Goal: Task Accomplishment & Management: Manage account settings

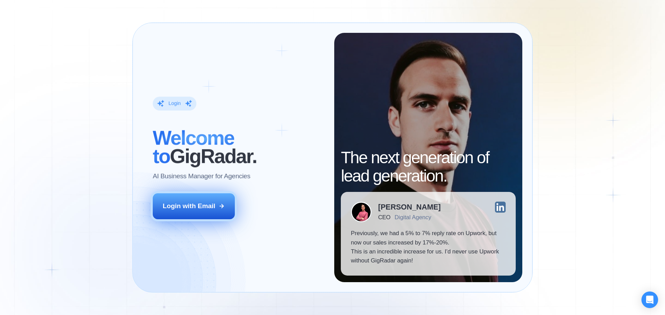
click at [199, 205] on div "Login with Email" at bounding box center [189, 206] width 53 height 9
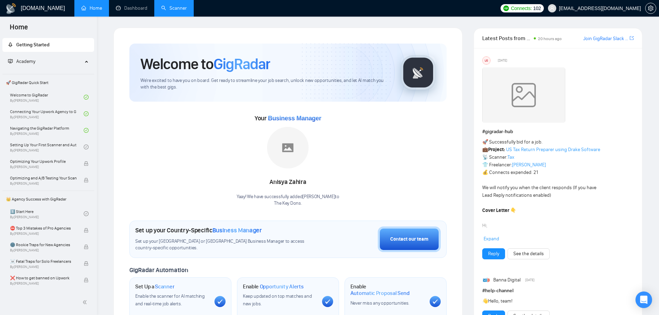
click at [172, 9] on link "Scanner" at bounding box center [174, 8] width 26 height 6
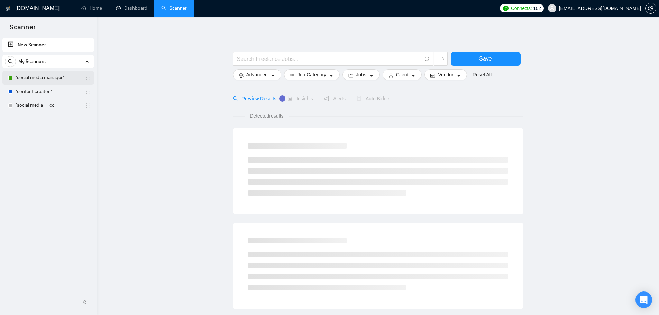
click at [41, 73] on link ""social media manager"" at bounding box center [48, 78] width 66 height 14
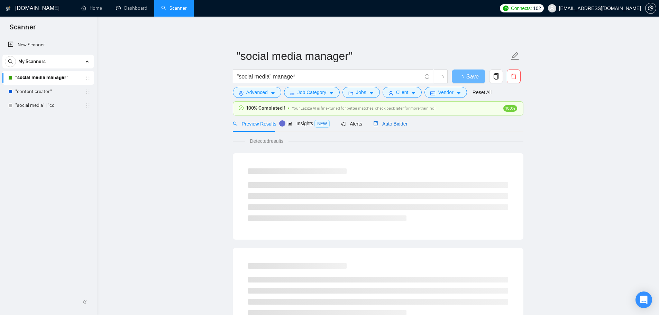
click at [382, 123] on span "Auto Bidder" at bounding box center [391, 124] width 34 height 6
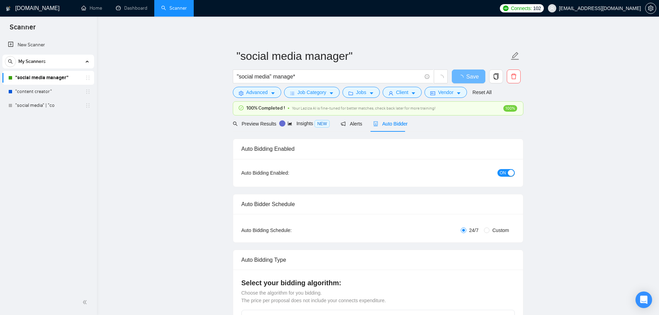
checkbox input "true"
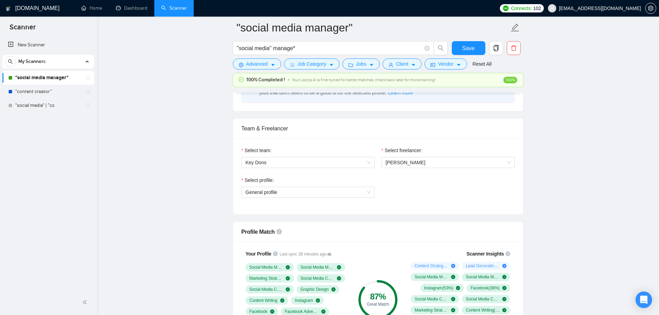
scroll to position [312, 0]
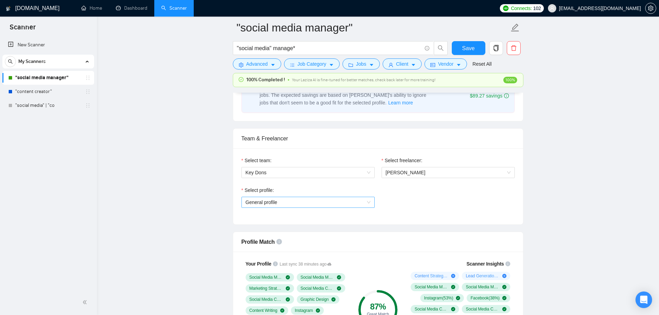
click at [289, 200] on span "General profile" at bounding box center [308, 202] width 125 height 10
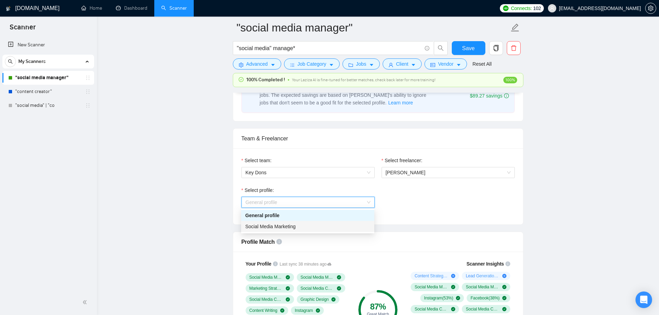
click at [282, 229] on span "Social Media Marketing" at bounding box center [270, 227] width 51 height 6
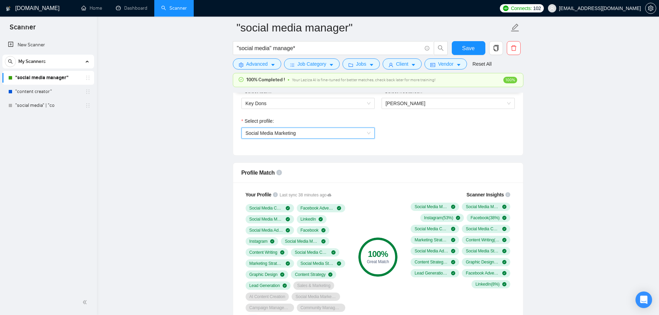
scroll to position [450, 0]
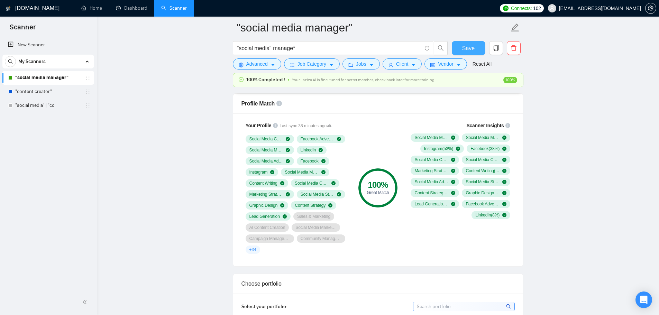
click at [467, 46] on span "Save" at bounding box center [468, 48] width 12 height 9
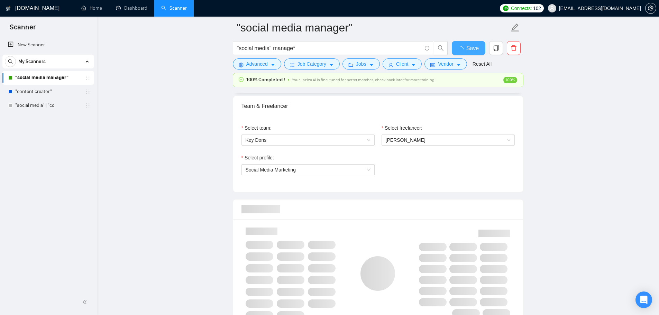
checkbox input "true"
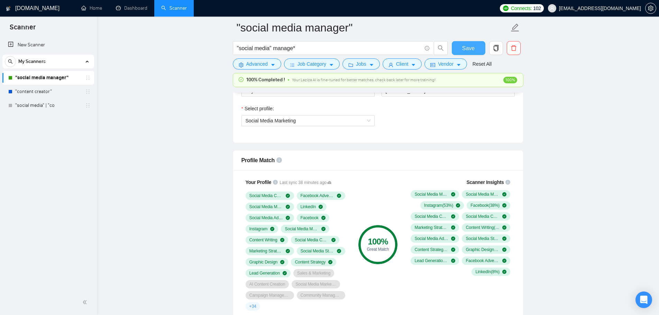
scroll to position [381, 0]
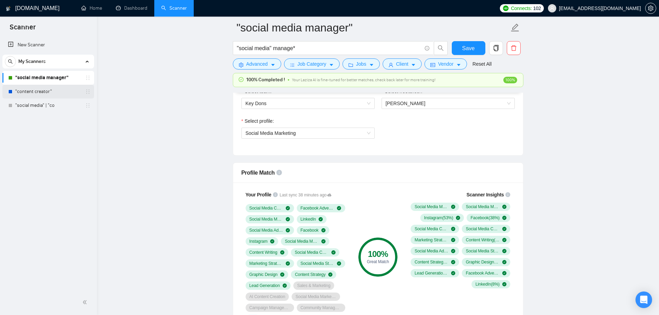
click at [47, 89] on link ""content creator"" at bounding box center [48, 92] width 66 height 14
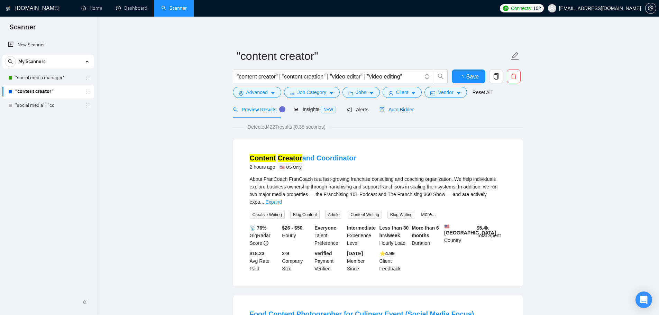
click at [392, 107] on span "Auto Bidder" at bounding box center [397, 110] width 34 height 6
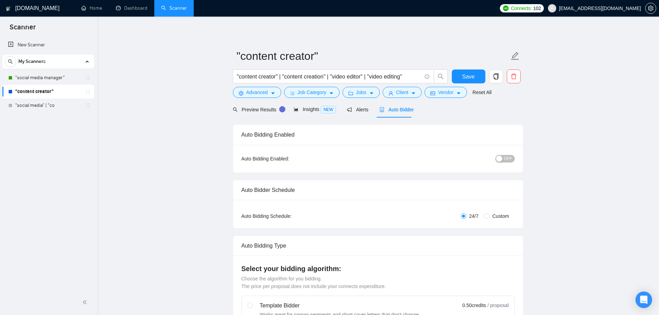
checkbox input "true"
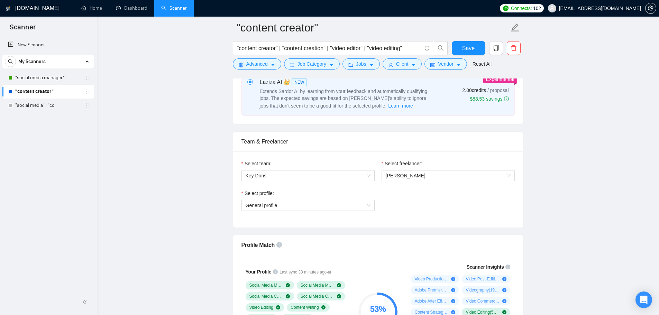
scroll to position [346, 0]
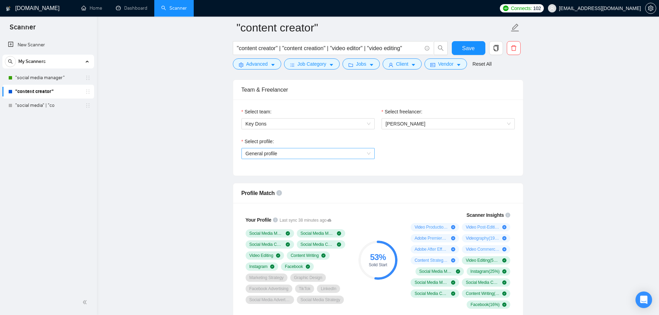
click at [286, 155] on span "General profile" at bounding box center [308, 154] width 125 height 10
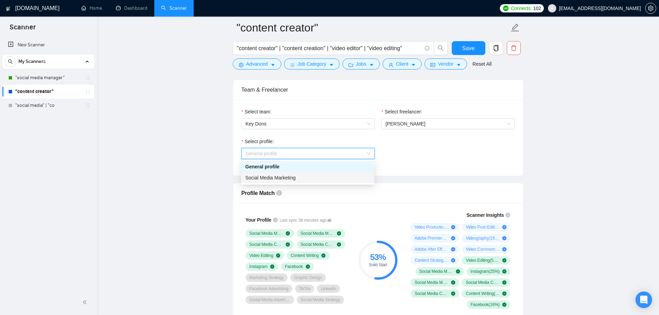
click at [285, 181] on div "Social Media Marketing" at bounding box center [307, 178] width 125 height 8
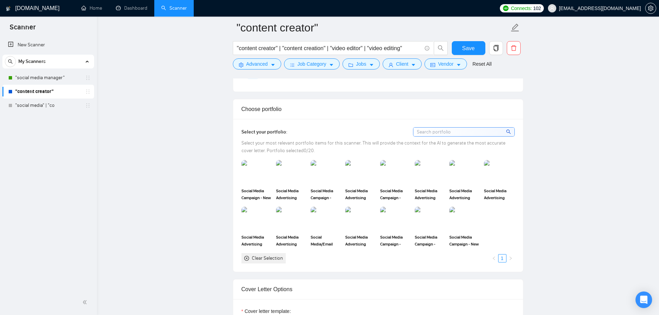
scroll to position [623, 0]
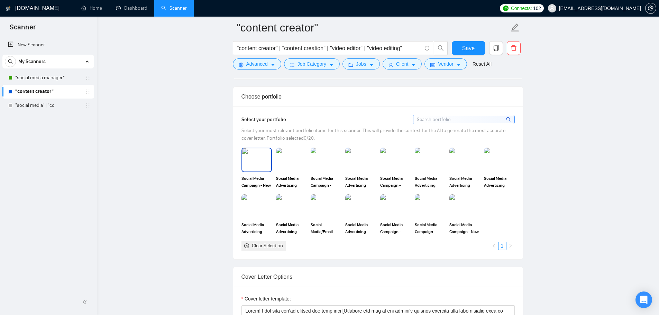
click at [248, 162] on img at bounding box center [256, 160] width 29 height 23
click at [296, 160] on img at bounding box center [291, 160] width 29 height 23
click at [325, 158] on img at bounding box center [326, 160] width 30 height 24
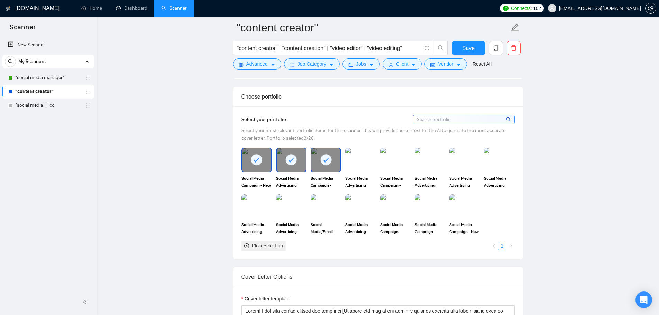
click at [363, 159] on img at bounding box center [360, 160] width 30 height 24
click at [392, 159] on img at bounding box center [395, 160] width 29 height 23
click at [440, 161] on img at bounding box center [430, 160] width 30 height 24
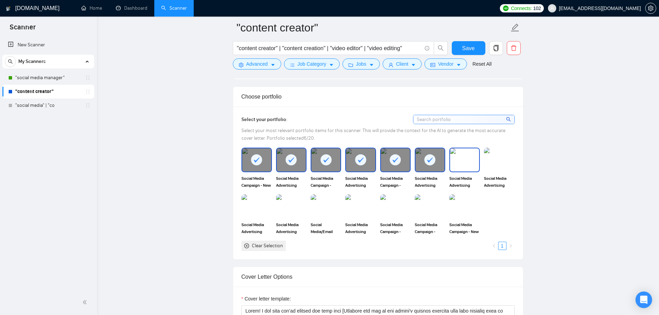
click at [469, 158] on img at bounding box center [464, 160] width 29 height 23
click at [511, 162] on img at bounding box center [499, 160] width 29 height 23
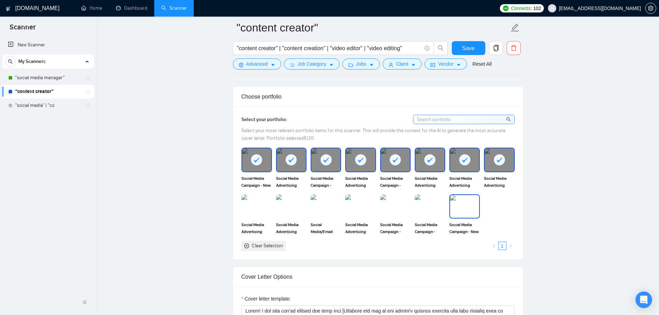
click at [467, 209] on img at bounding box center [464, 206] width 29 height 23
click at [430, 207] on img at bounding box center [430, 206] width 29 height 23
click at [402, 210] on img at bounding box center [395, 206] width 29 height 23
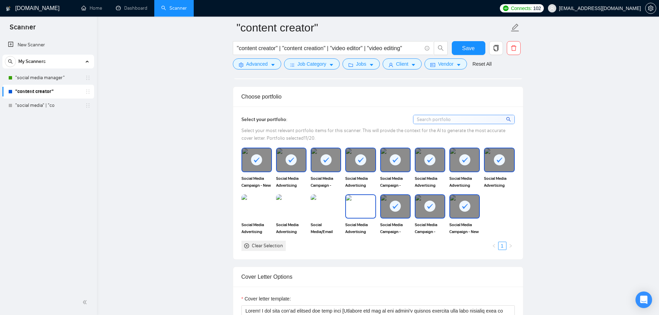
click at [350, 207] on img at bounding box center [360, 206] width 29 height 23
click at [315, 211] on img at bounding box center [326, 206] width 29 height 23
click at [295, 212] on img at bounding box center [291, 206] width 29 height 23
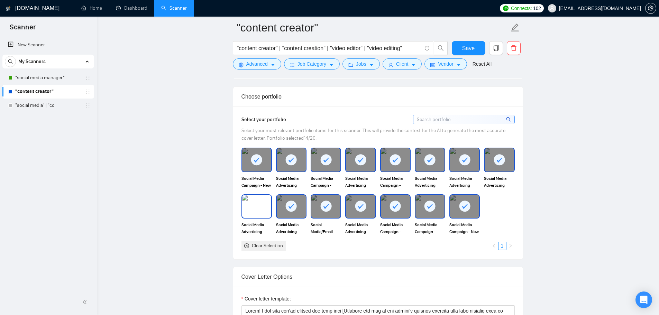
click at [242, 210] on img at bounding box center [256, 206] width 29 height 23
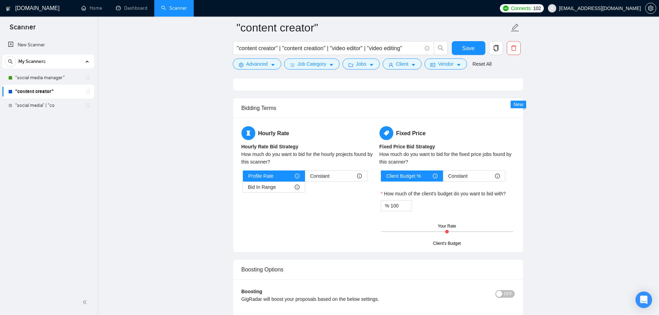
scroll to position [969, 0]
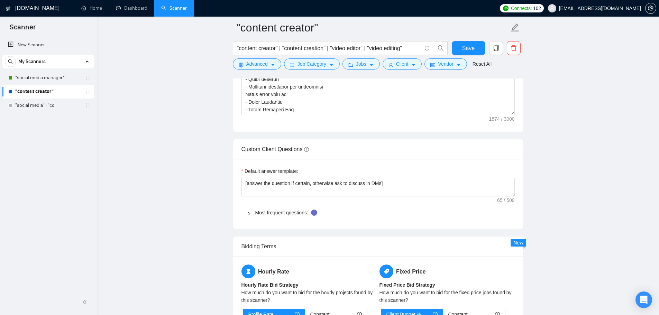
click at [266, 217] on div "Most frequent questions:" at bounding box center [378, 213] width 273 height 16
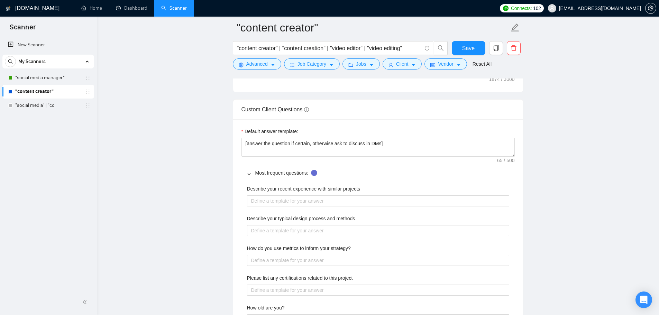
scroll to position [1004, 0]
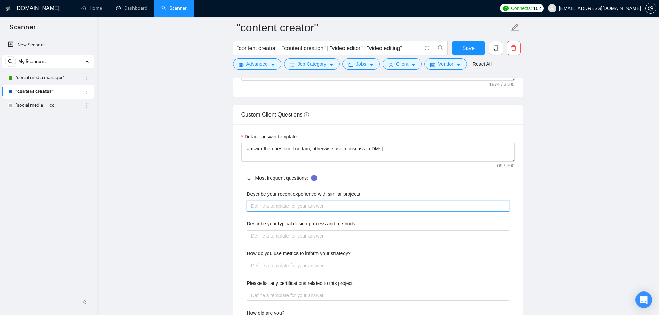
click at [317, 206] on projects "Describe your recent experience with similar projects" at bounding box center [378, 206] width 262 height 11
paste projects "Most recently, I led end-to-end marketing strategy for [PERSON_NAME] Medical Gr…"
type projects "Most recently, I led end-to-end marketing strategy for [PERSON_NAME] Medical Gr…"
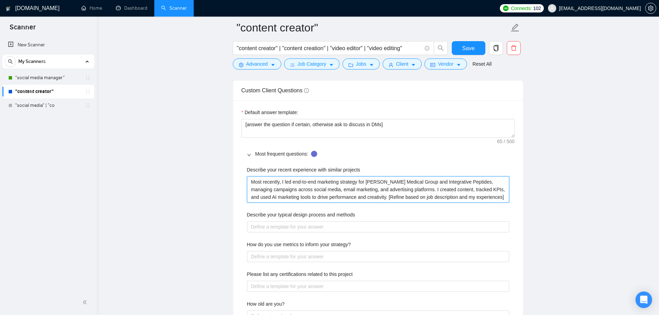
scroll to position [1073, 0]
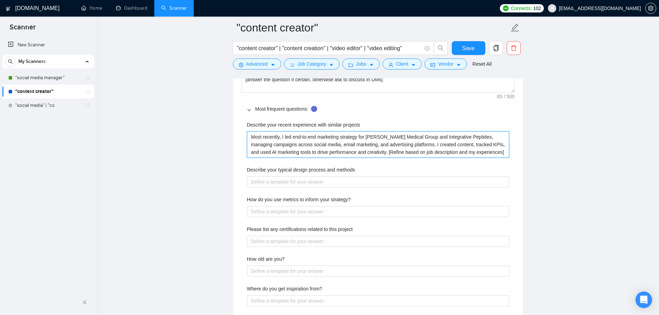
type projects "Most recently, I led end-to-end marketing strategy for [PERSON_NAME] Medical Gr…"
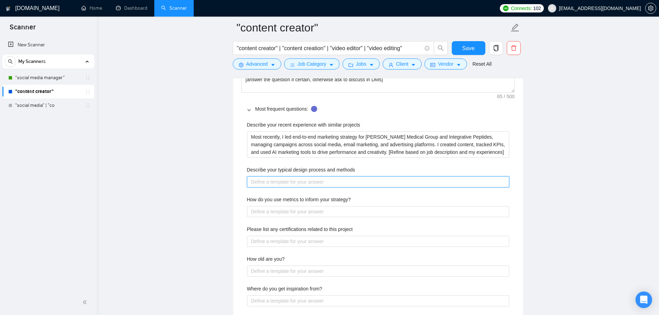
click at [284, 183] on methods "Describe your typical design process and methods" at bounding box center [378, 182] width 262 height 11
paste methods "My process for creating high-quality, organic social content starts with unders…"
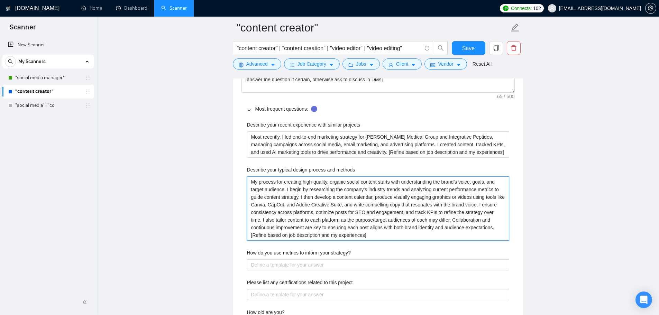
type methods "My process for creating high-quality, organic social content starts with unders…"
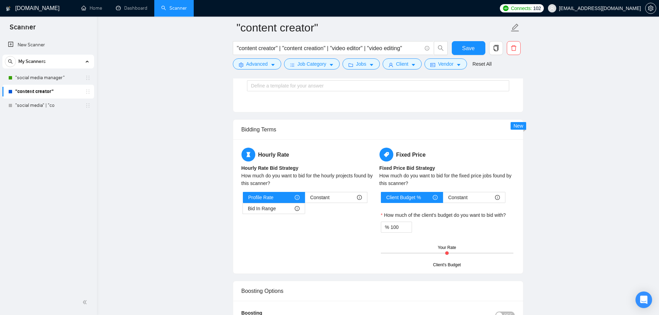
scroll to position [1489, 0]
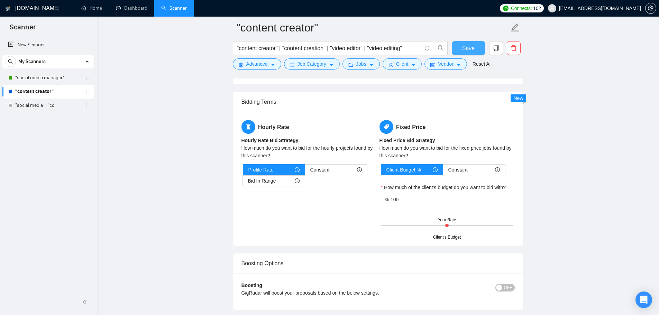
type methods "My process for creating high-quality, organic social content starts with unders…"
click at [469, 48] on span "Save" at bounding box center [468, 48] width 12 height 9
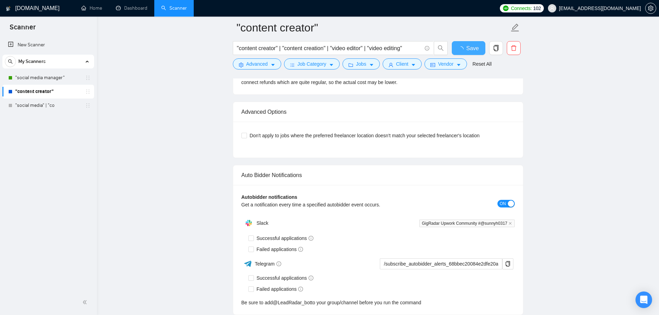
checkbox input "true"
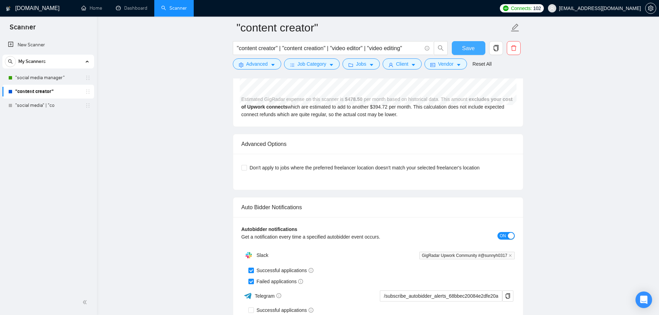
scroll to position [1564, 0]
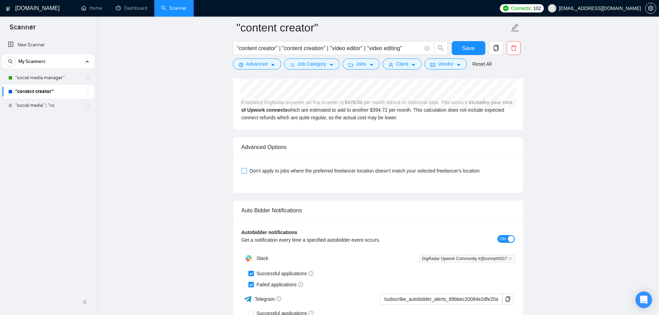
click at [352, 174] on span "Don't apply to jobs where the preferred freelancer location doesn't match your …" at bounding box center [365, 171] width 236 height 8
click at [246, 173] on input "Don't apply to jobs where the preferred freelancer location doesn't match your …" at bounding box center [244, 170] width 5 height 5
checkbox input "true"
click at [476, 50] on button "Save" at bounding box center [469, 48] width 34 height 14
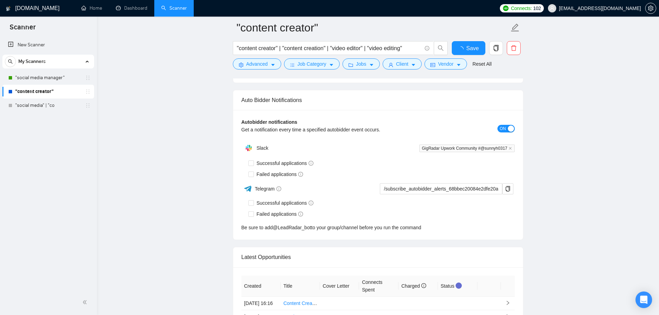
checkbox input "true"
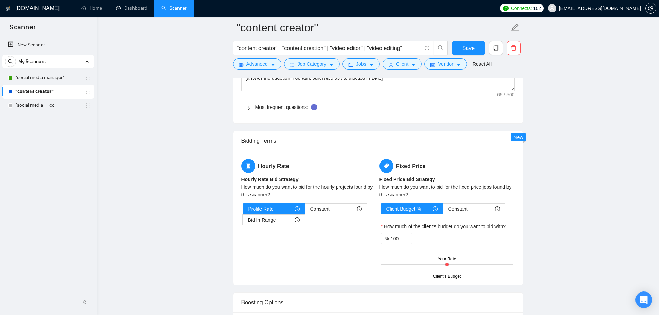
scroll to position [1110, 0]
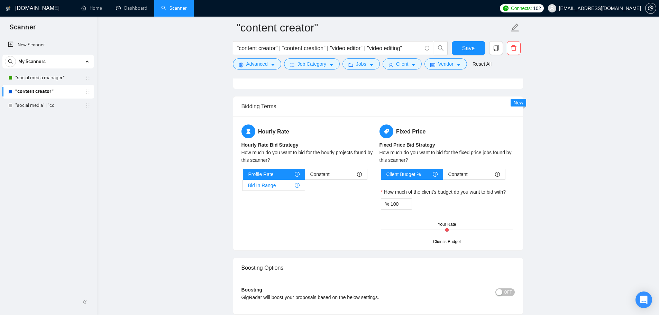
click at [283, 188] on div "Bid In Range" at bounding box center [274, 185] width 52 height 10
click at [243, 187] on input "Bid In Range" at bounding box center [243, 187] width 0 height 0
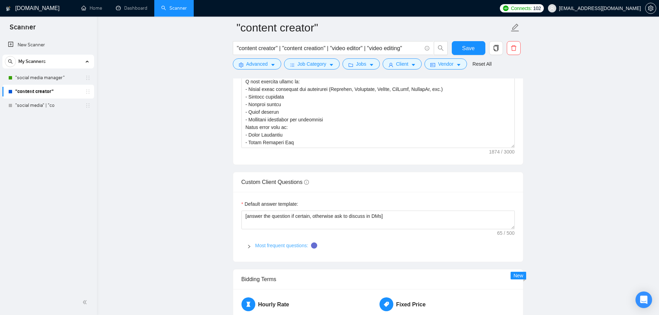
click at [280, 247] on link "Most frequent questions:" at bounding box center [281, 246] width 53 height 6
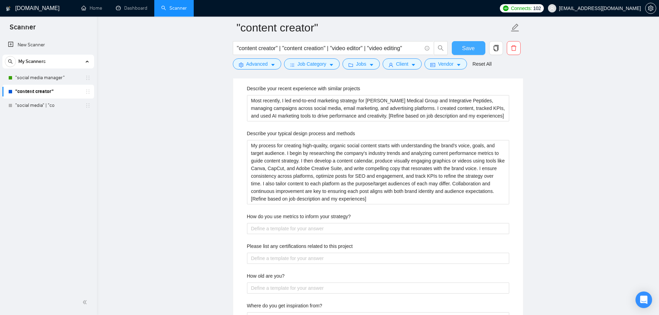
click at [475, 48] on button "Save" at bounding box center [469, 48] width 34 height 14
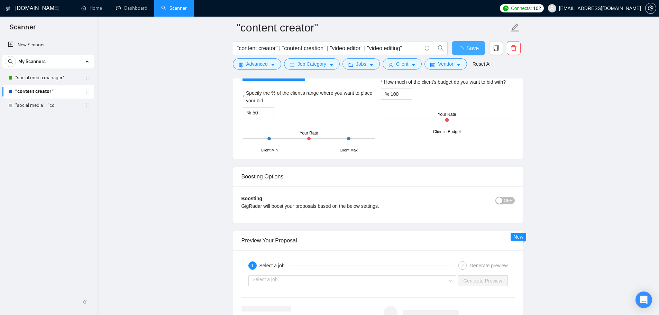
checkbox input "true"
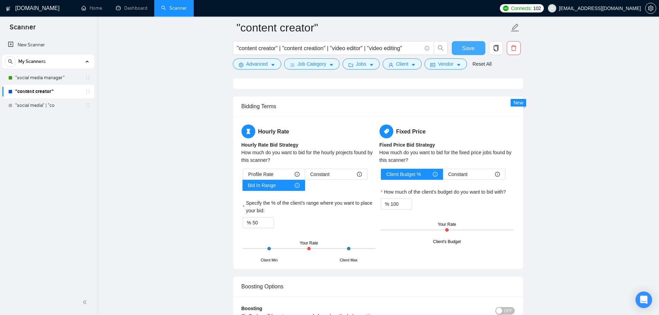
click at [472, 48] on span "Save" at bounding box center [468, 48] width 12 height 9
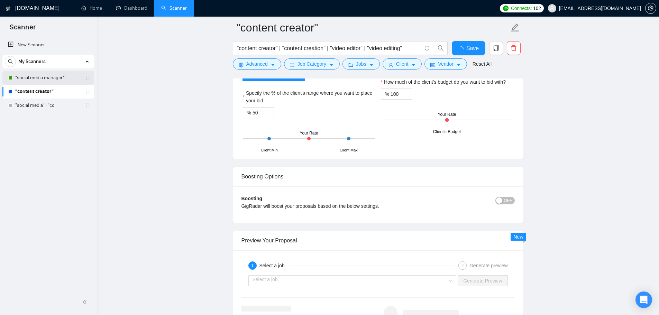
click at [47, 77] on link ""social media manager"" at bounding box center [48, 78] width 66 height 14
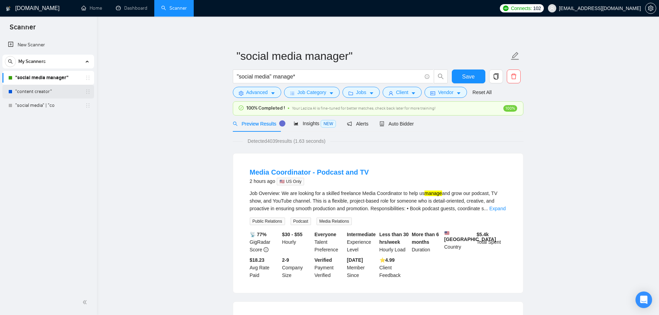
click at [33, 90] on link ""content creator"" at bounding box center [48, 92] width 66 height 14
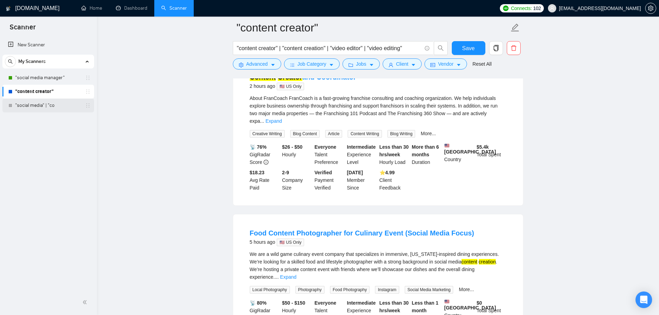
scroll to position [69, 0]
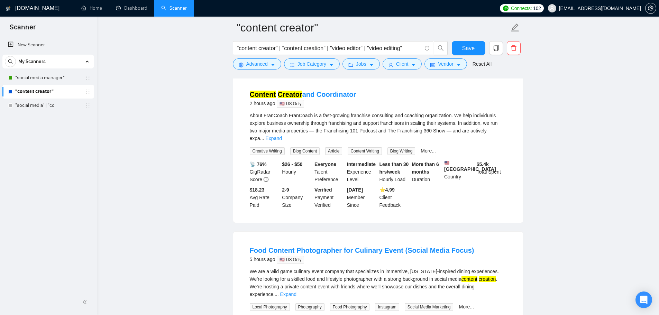
click at [57, 89] on link ""content creator"" at bounding box center [48, 92] width 66 height 14
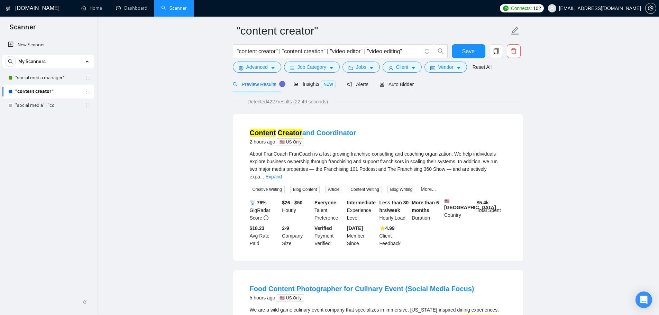
scroll to position [0, 0]
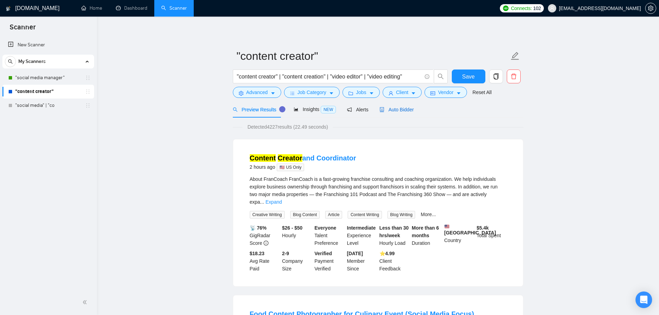
click at [390, 108] on span "Auto Bidder" at bounding box center [397, 110] width 34 height 6
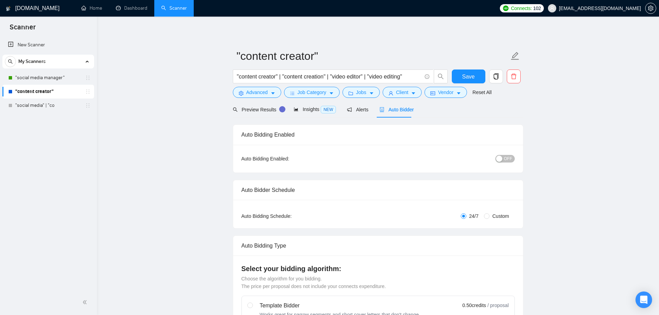
checkbox input "true"
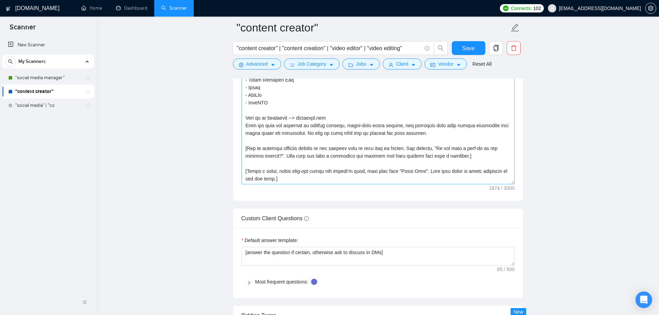
scroll to position [1039, 0]
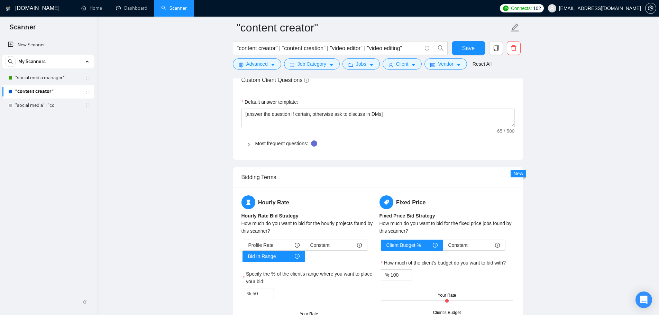
click at [250, 140] on div at bounding box center [251, 144] width 8 height 8
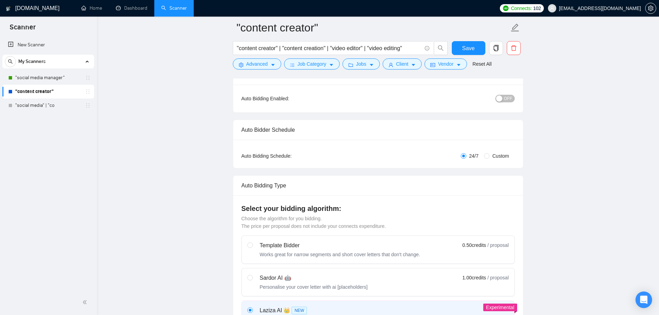
scroll to position [0, 0]
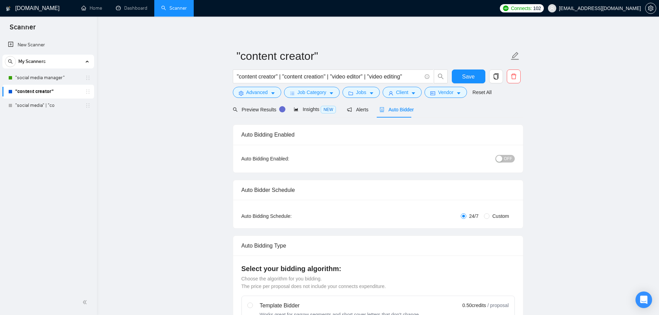
click at [503, 156] on div "button" at bounding box center [499, 159] width 6 height 6
click at [468, 77] on span "Save" at bounding box center [468, 76] width 12 height 9
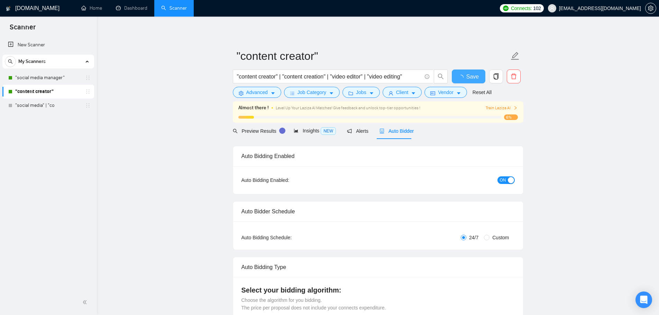
checkbox input "true"
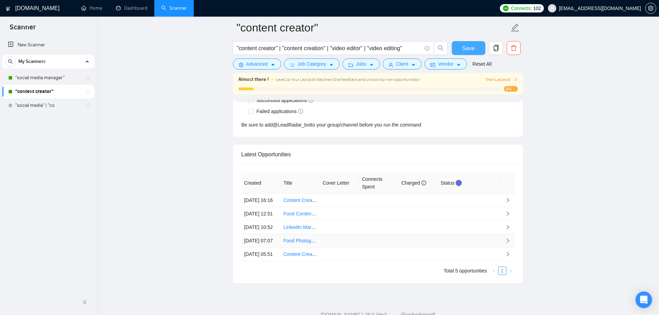
scroll to position [1877, 0]
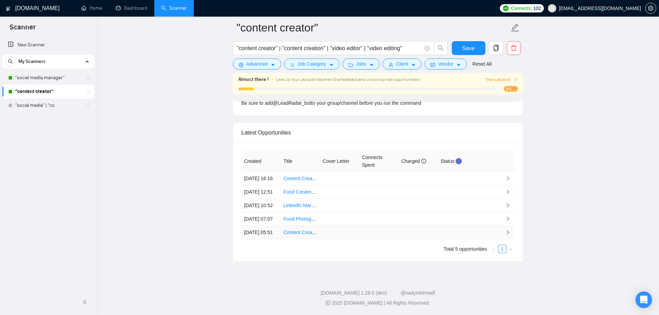
click at [495, 237] on td at bounding box center [490, 233] width 24 height 14
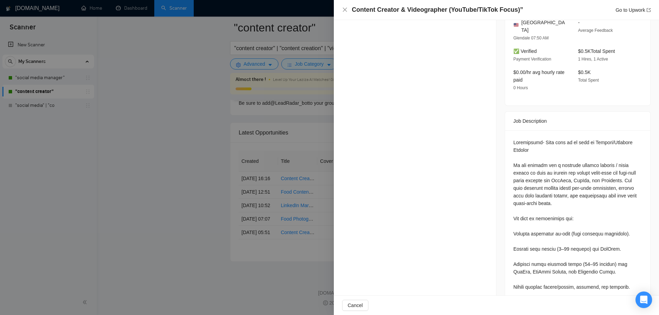
scroll to position [450, 0]
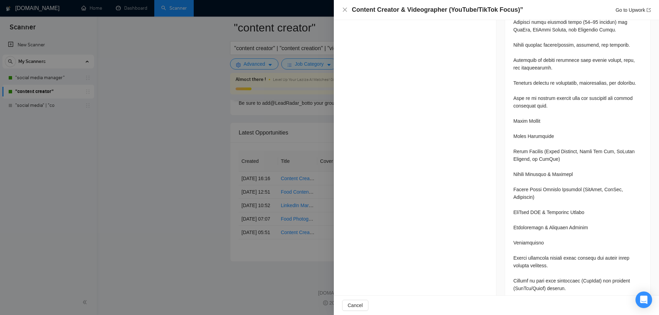
click at [111, 194] on div at bounding box center [329, 157] width 659 height 315
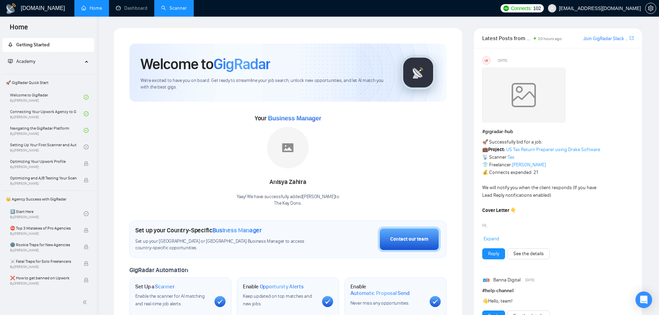
click at [174, 9] on link "Scanner" at bounding box center [174, 8] width 26 height 6
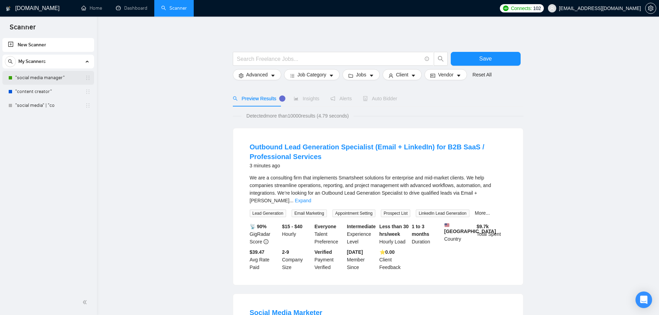
click at [45, 82] on link ""social media manager"" at bounding box center [48, 78] width 66 height 14
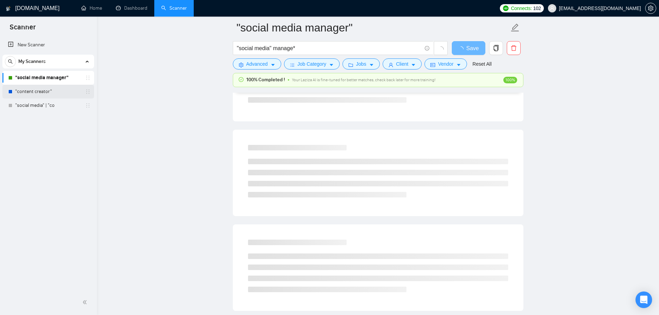
scroll to position [35, 0]
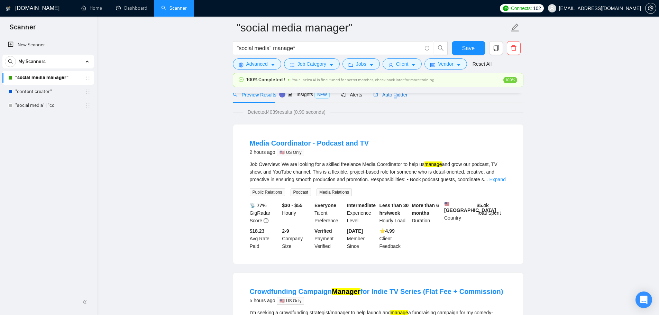
click at [393, 96] on span "Auto Bidder" at bounding box center [391, 95] width 34 height 6
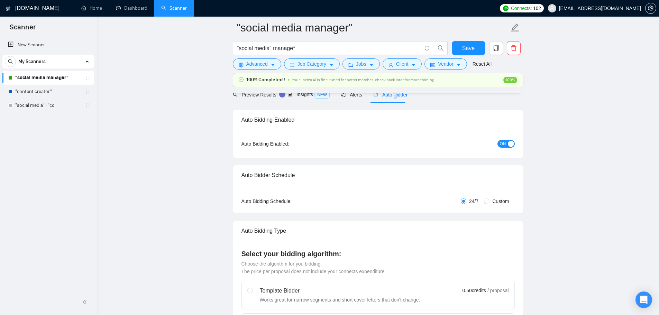
checkbox input "true"
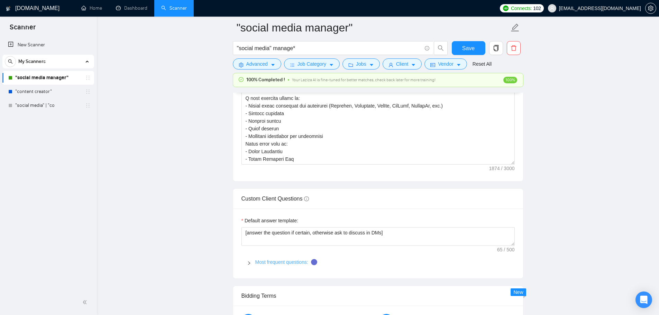
scroll to position [1004, 0]
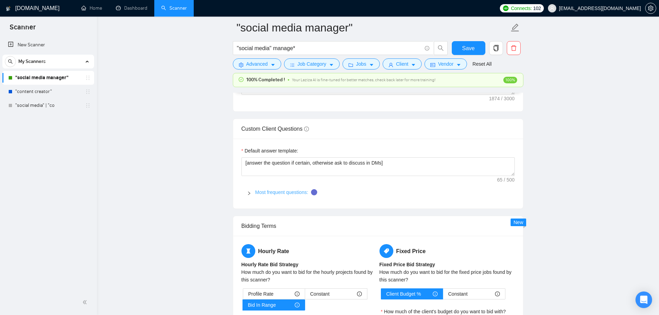
click at [285, 195] on link "Most frequent questions:" at bounding box center [281, 193] width 53 height 6
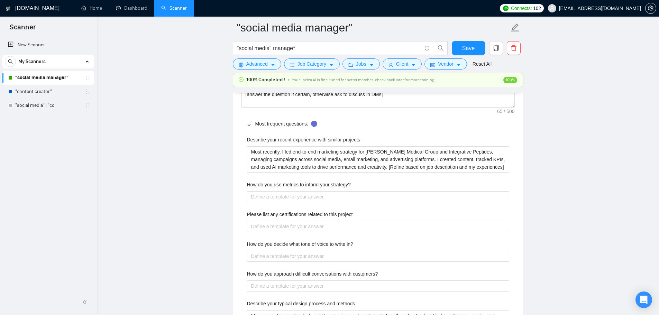
scroll to position [1073, 0]
drag, startPoint x: 250, startPoint y: 151, endPoint x: 514, endPoint y: 195, distance: 267.1
click at [514, 195] on div "Describe your recent experience with similar projects Most recently, I led end-…" at bounding box center [378, 318] width 273 height 375
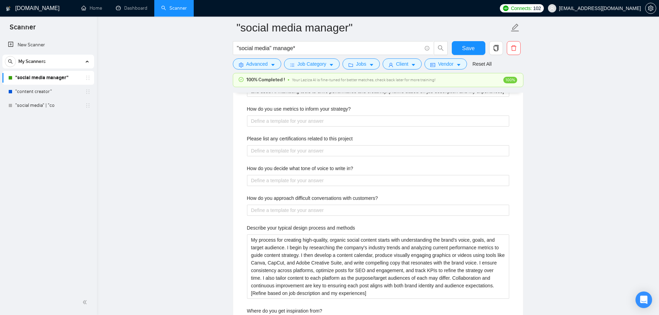
scroll to position [1177, 0]
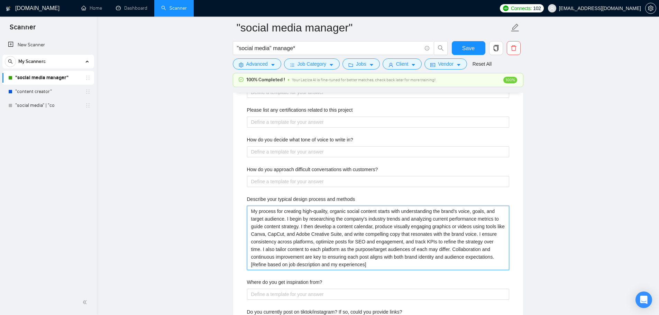
drag, startPoint x: 252, startPoint y: 212, endPoint x: 368, endPoint y: 281, distance: 134.6
click at [368, 281] on div "Describe your recent experience with similar projects Most recently, I led end-…" at bounding box center [378, 214] width 273 height 375
click at [566, 140] on main ""social media manager" "social media" manage* Save Advanced Job Category Jobs C…" at bounding box center [378, 108] width 540 height 2514
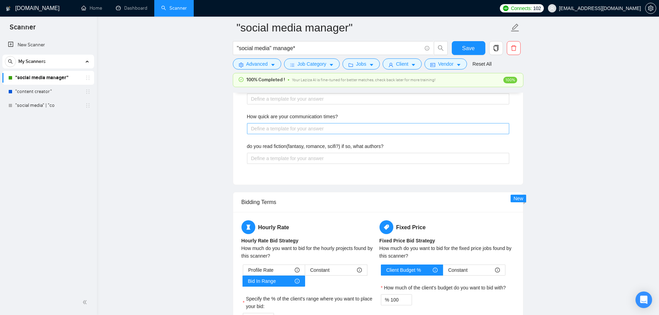
scroll to position [1523, 0]
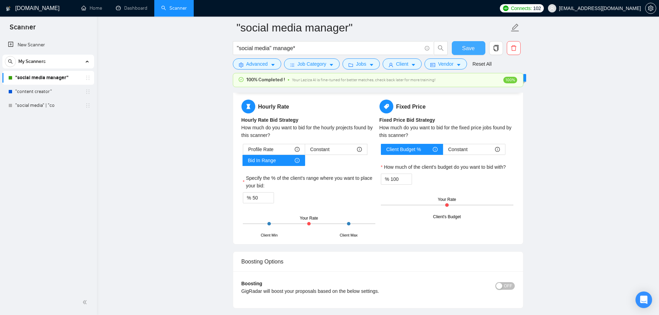
click at [480, 43] on button "Save" at bounding box center [469, 48] width 34 height 14
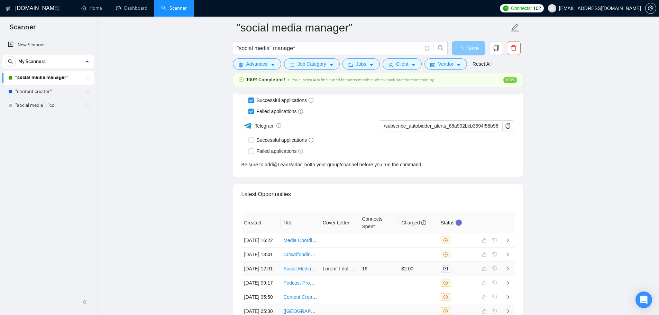
scroll to position [1875, 0]
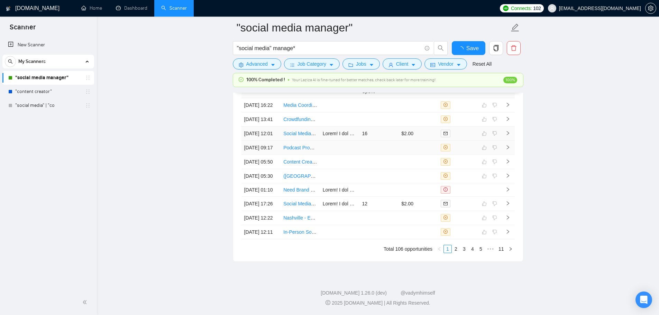
checkbox input "true"
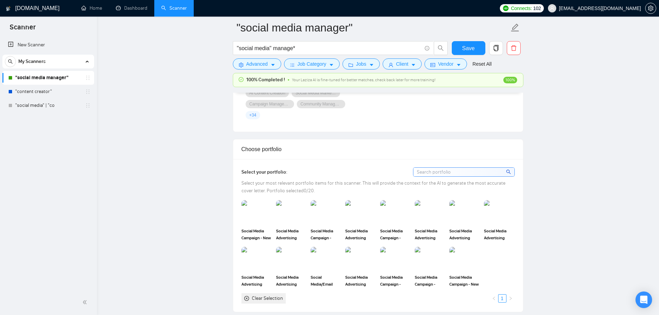
scroll to position [625, 0]
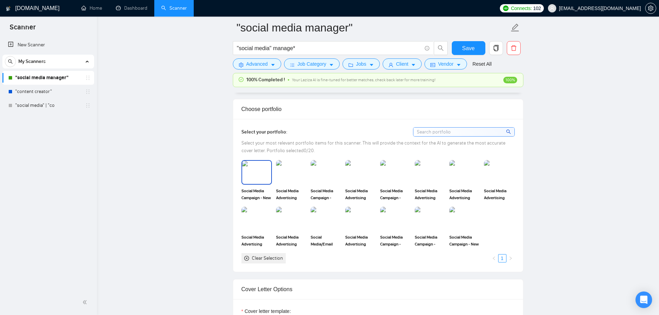
drag, startPoint x: 254, startPoint y: 179, endPoint x: 272, endPoint y: 177, distance: 18.4
click at [254, 179] on img at bounding box center [256, 172] width 29 height 23
click at [293, 172] on img at bounding box center [291, 172] width 29 height 23
click at [328, 173] on img at bounding box center [326, 172] width 30 height 24
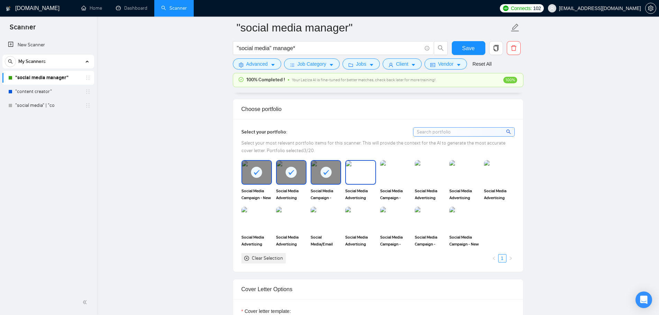
click at [358, 170] on img at bounding box center [360, 172] width 29 height 23
click at [425, 170] on img at bounding box center [430, 172] width 29 height 23
click at [393, 173] on img at bounding box center [395, 172] width 29 height 23
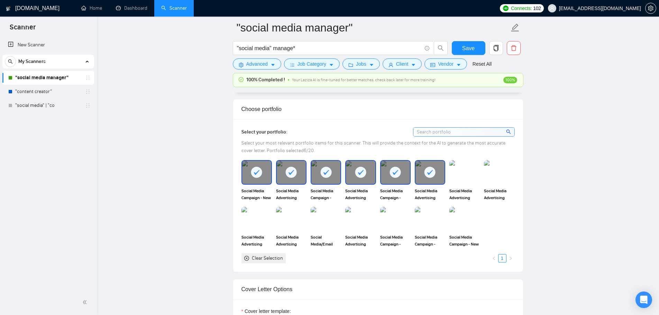
click at [481, 177] on div "Social Media Advertising Campaign - Company Introduction Ad" at bounding box center [465, 180] width 35 height 41
click at [462, 174] on img at bounding box center [465, 172] width 30 height 24
click at [499, 175] on img at bounding box center [499, 172] width 30 height 24
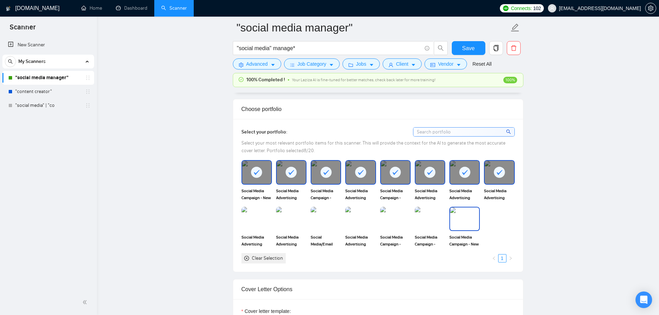
click at [467, 222] on img at bounding box center [464, 219] width 29 height 23
click at [432, 224] on img at bounding box center [430, 219] width 29 height 23
click at [397, 220] on img at bounding box center [395, 219] width 29 height 23
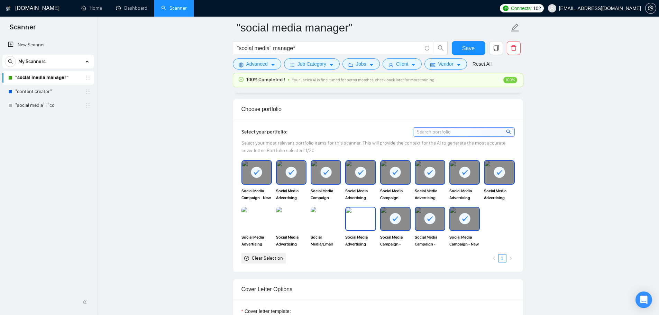
click at [359, 219] on img at bounding box center [360, 219] width 29 height 23
click at [333, 219] on img at bounding box center [326, 219] width 30 height 24
click at [303, 218] on img at bounding box center [291, 219] width 29 height 23
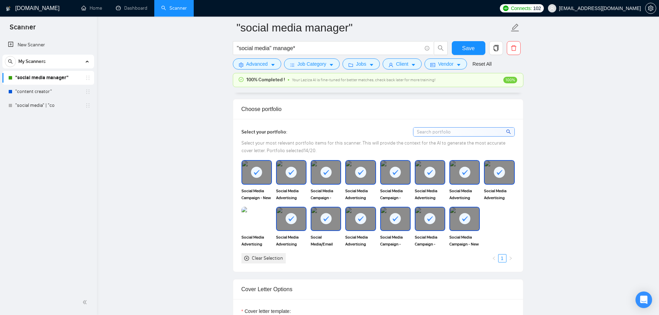
click at [276, 219] on div "Social Media Advertising Campaign - Lead Generation Ad" at bounding box center [291, 227] width 35 height 41
click at [263, 219] on img at bounding box center [256, 219] width 29 height 23
click at [465, 44] on span "Save" at bounding box center [468, 48] width 12 height 9
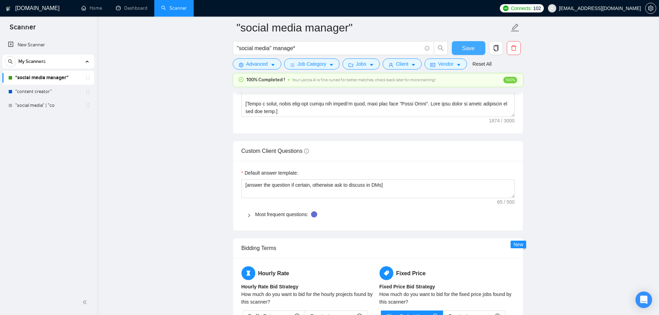
scroll to position [1073, 0]
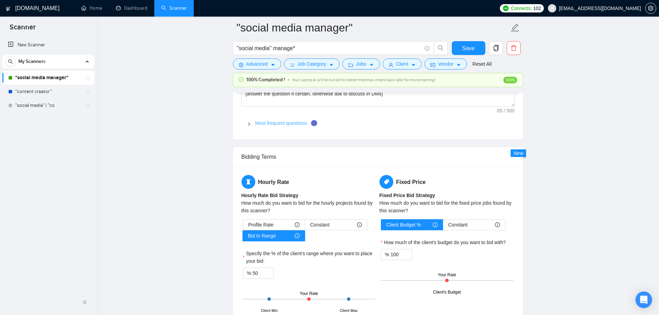
click at [281, 121] on link "Most frequent questions:" at bounding box center [281, 123] width 53 height 6
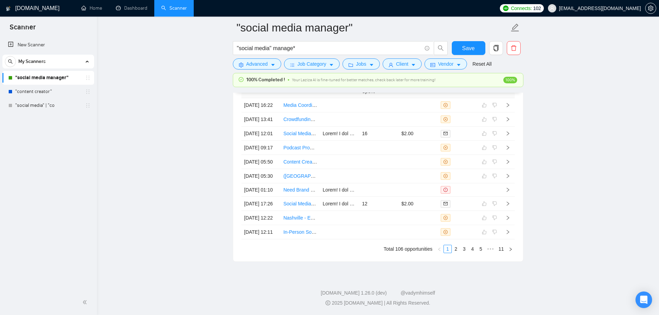
scroll to position [2350, 0]
click at [477, 51] on button "Save" at bounding box center [469, 48] width 34 height 14
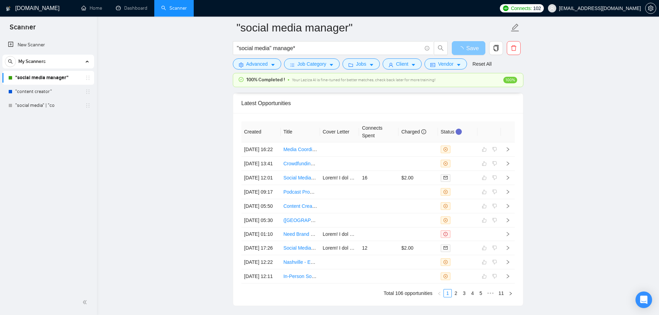
scroll to position [1975, 0]
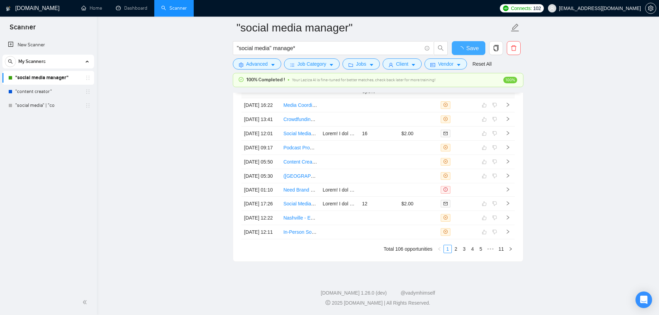
checkbox input "true"
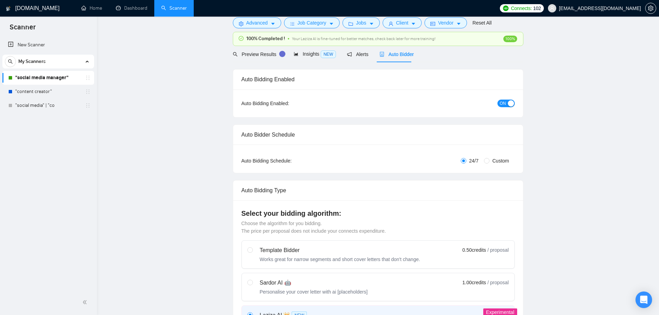
scroll to position [0, 0]
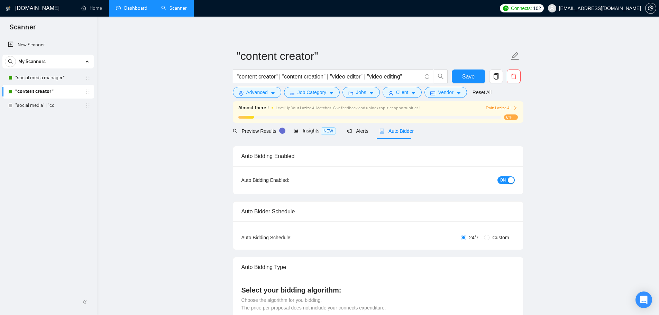
click at [124, 11] on link "Dashboard" at bounding box center [132, 8] width 32 height 6
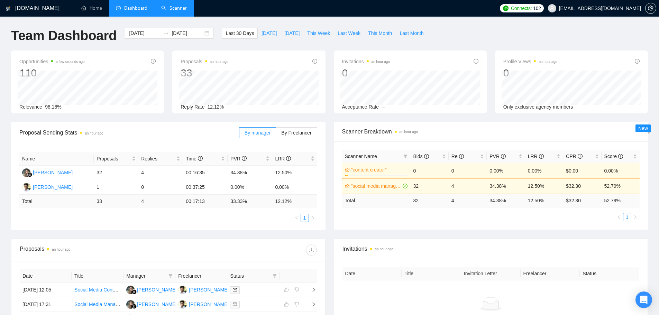
click at [174, 10] on link "Scanner" at bounding box center [174, 8] width 26 height 6
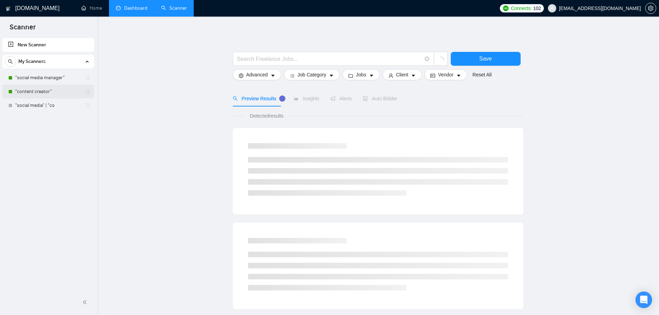
click at [54, 98] on link ""content creator"" at bounding box center [48, 92] width 66 height 14
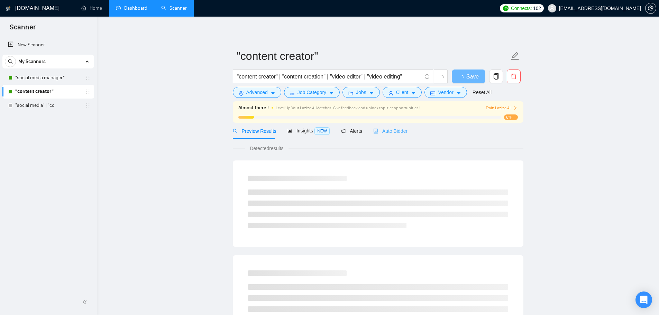
click at [381, 126] on div "Auto Bidder" at bounding box center [391, 131] width 34 height 16
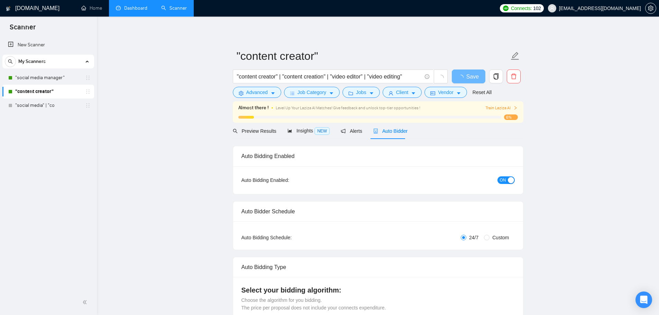
checkbox input "true"
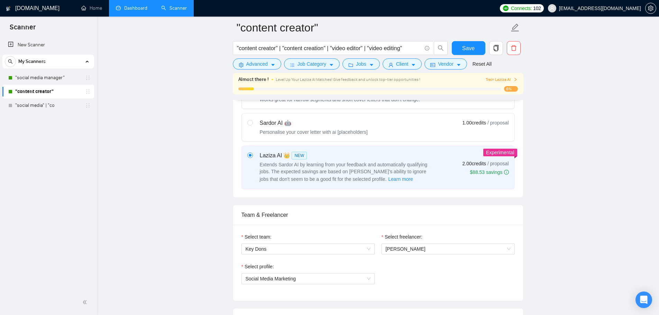
scroll to position [415, 0]
